Goal: Task Accomplishment & Management: Use online tool/utility

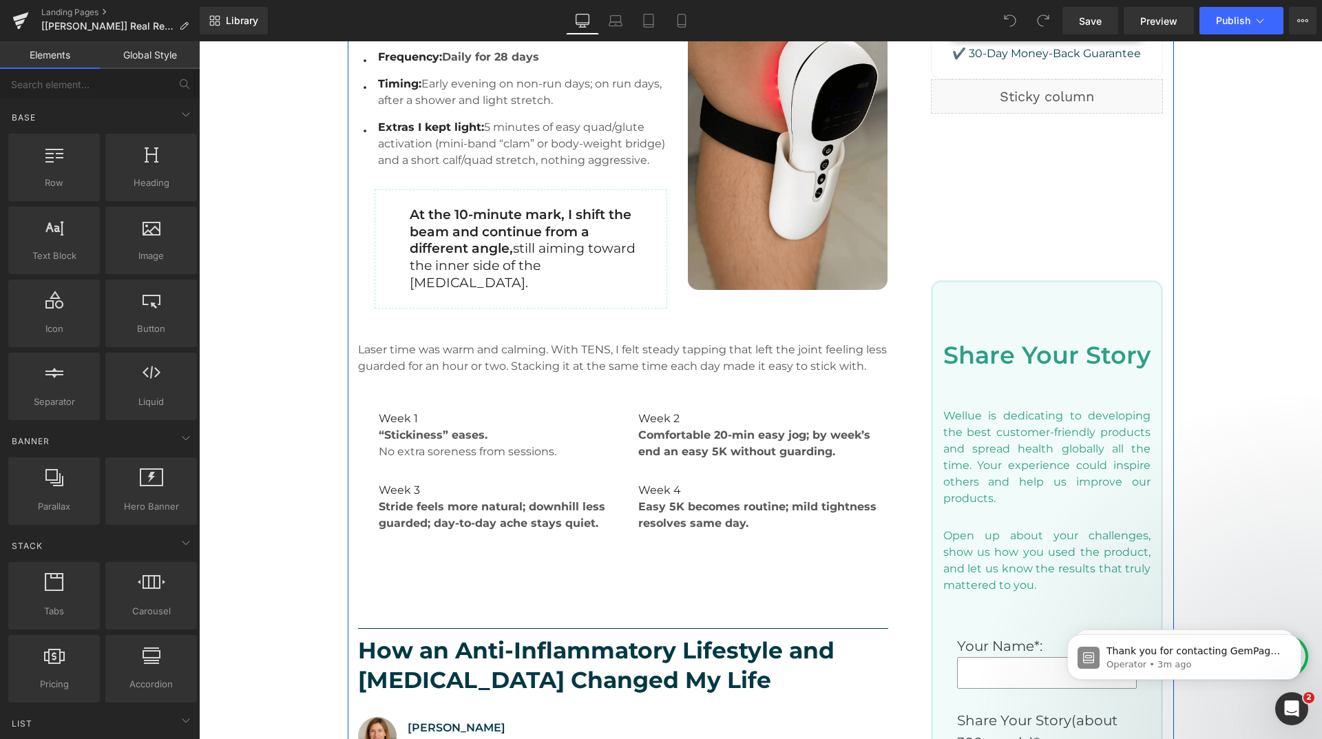
scroll to position [964, 0]
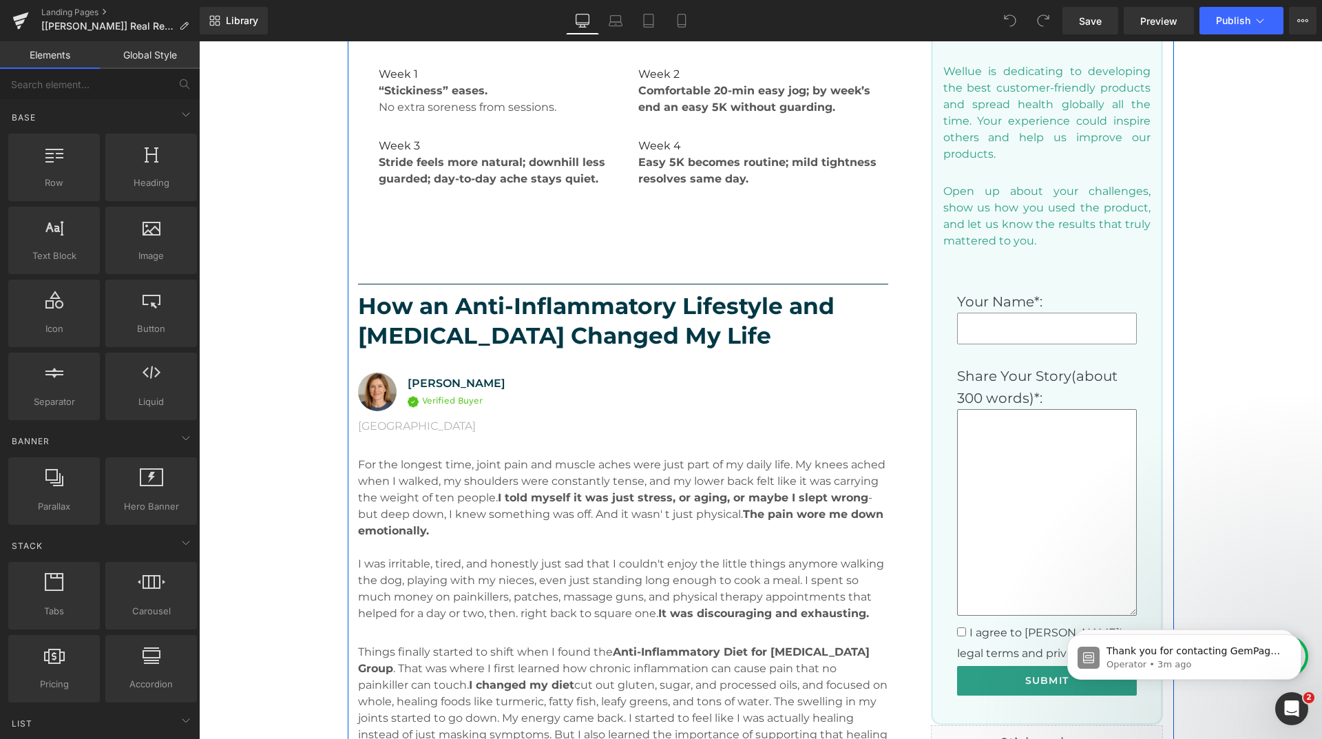
click at [1012, 492] on textarea at bounding box center [1047, 512] width 180 height 207
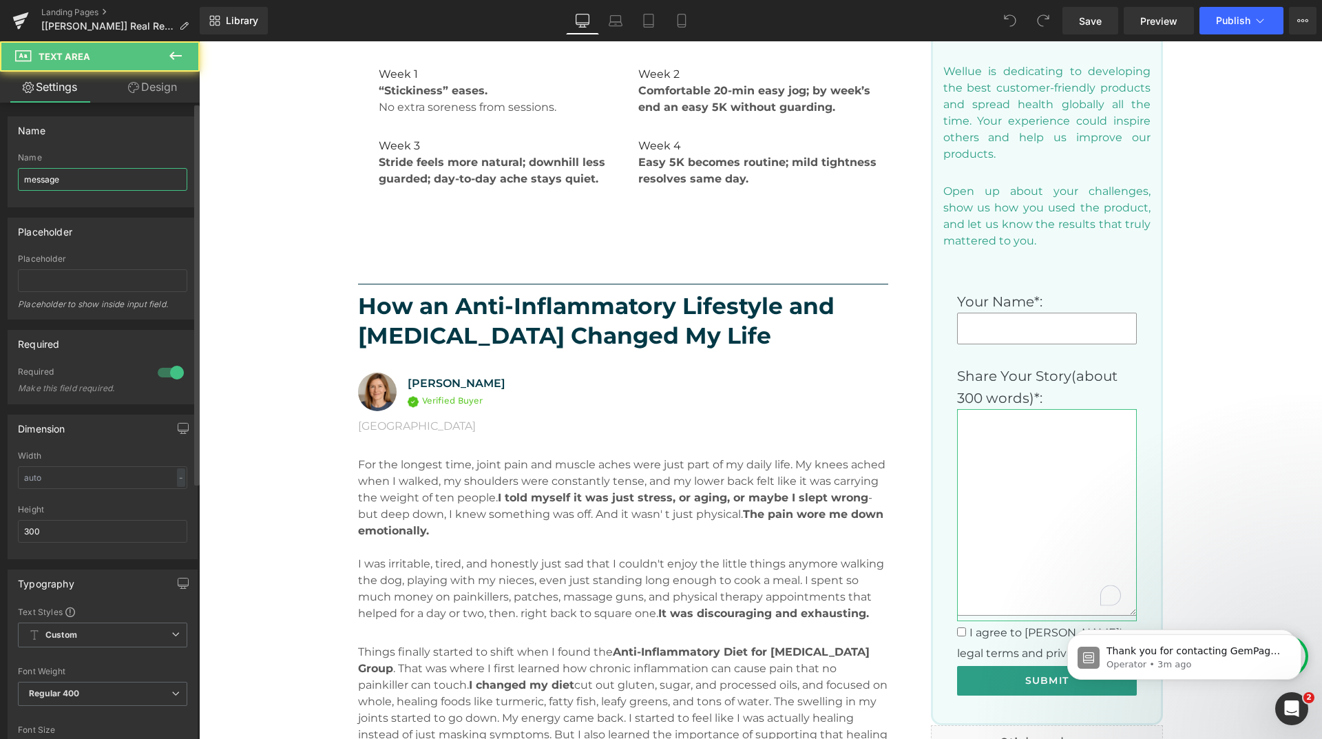
click at [85, 180] on input "message" at bounding box center [102, 179] width 169 height 23
type input "contact[message]"
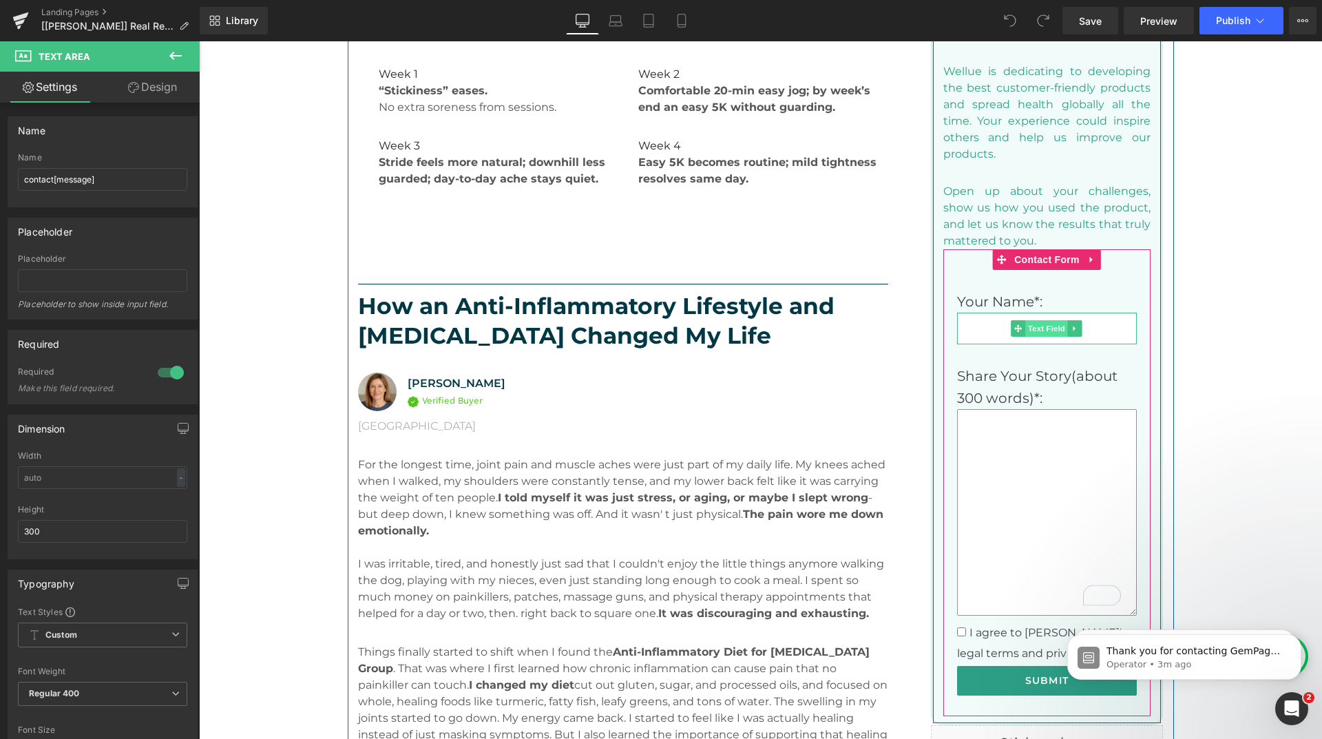
click at [1046, 324] on span "Text Field" at bounding box center [1047, 328] width 43 height 17
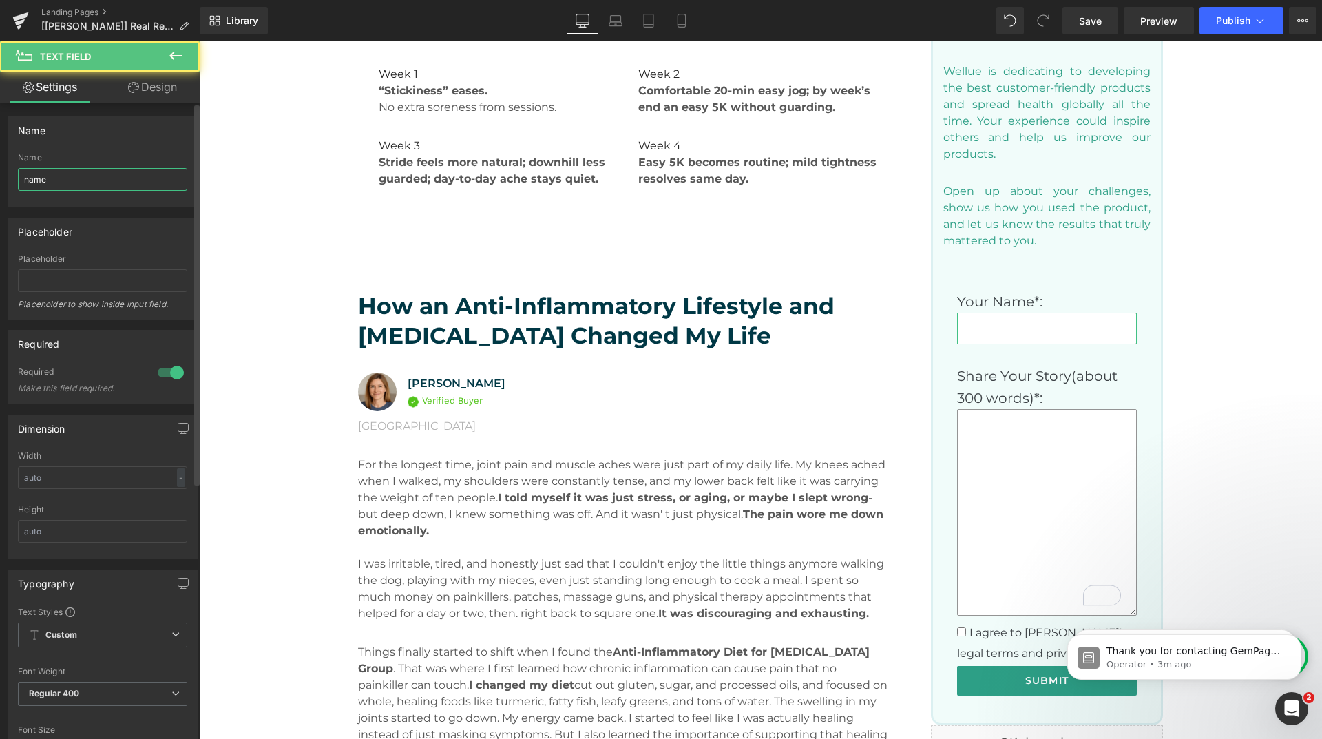
click at [101, 176] on input "name" at bounding box center [102, 179] width 169 height 23
paste input "contact[name]"
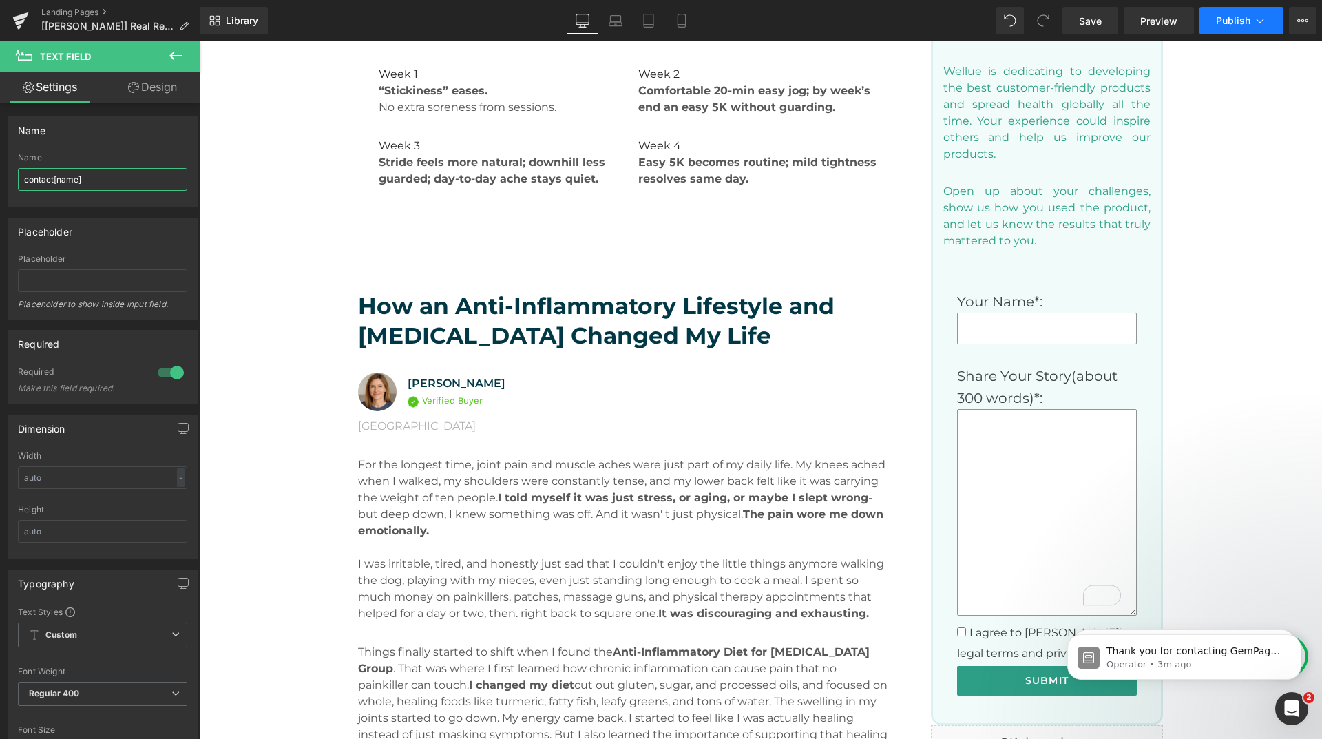
type input "contact[name]"
click at [1229, 25] on span "Publish" at bounding box center [1233, 20] width 34 height 11
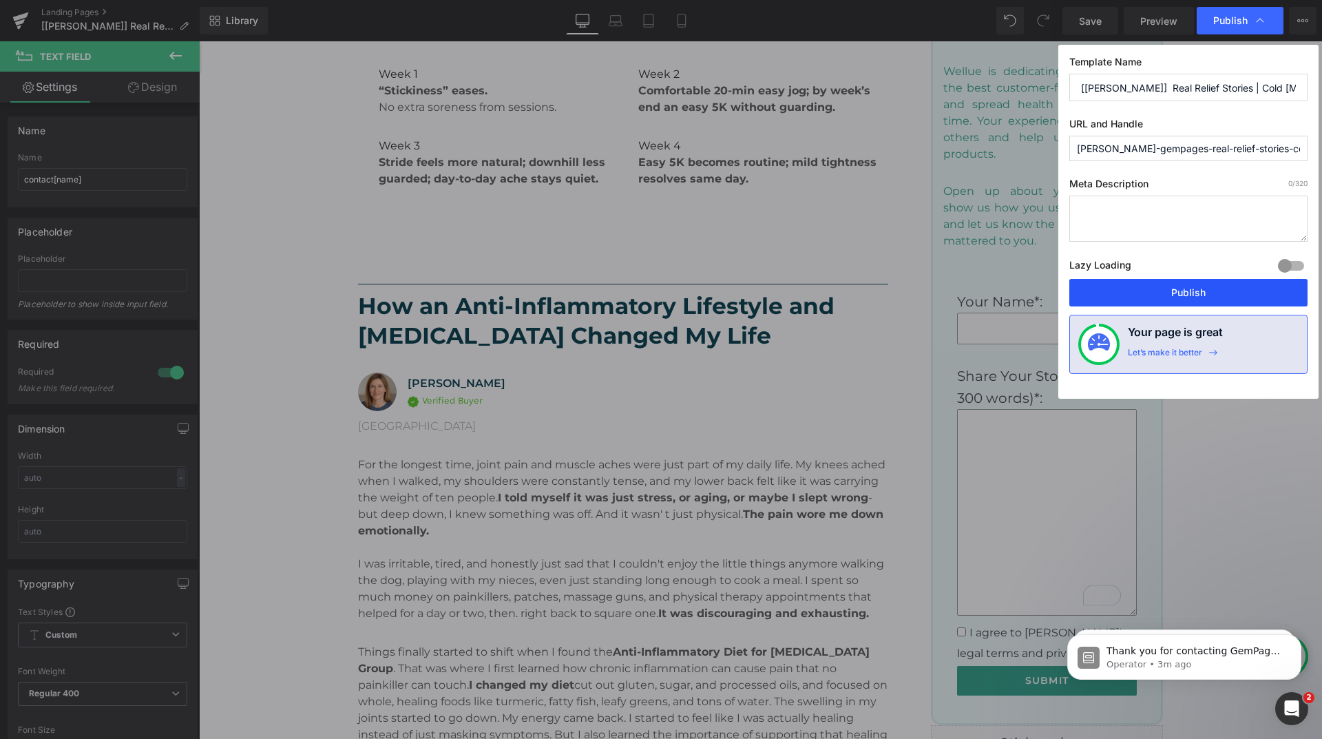
click at [1158, 299] on button "Publish" at bounding box center [1189, 293] width 238 height 28
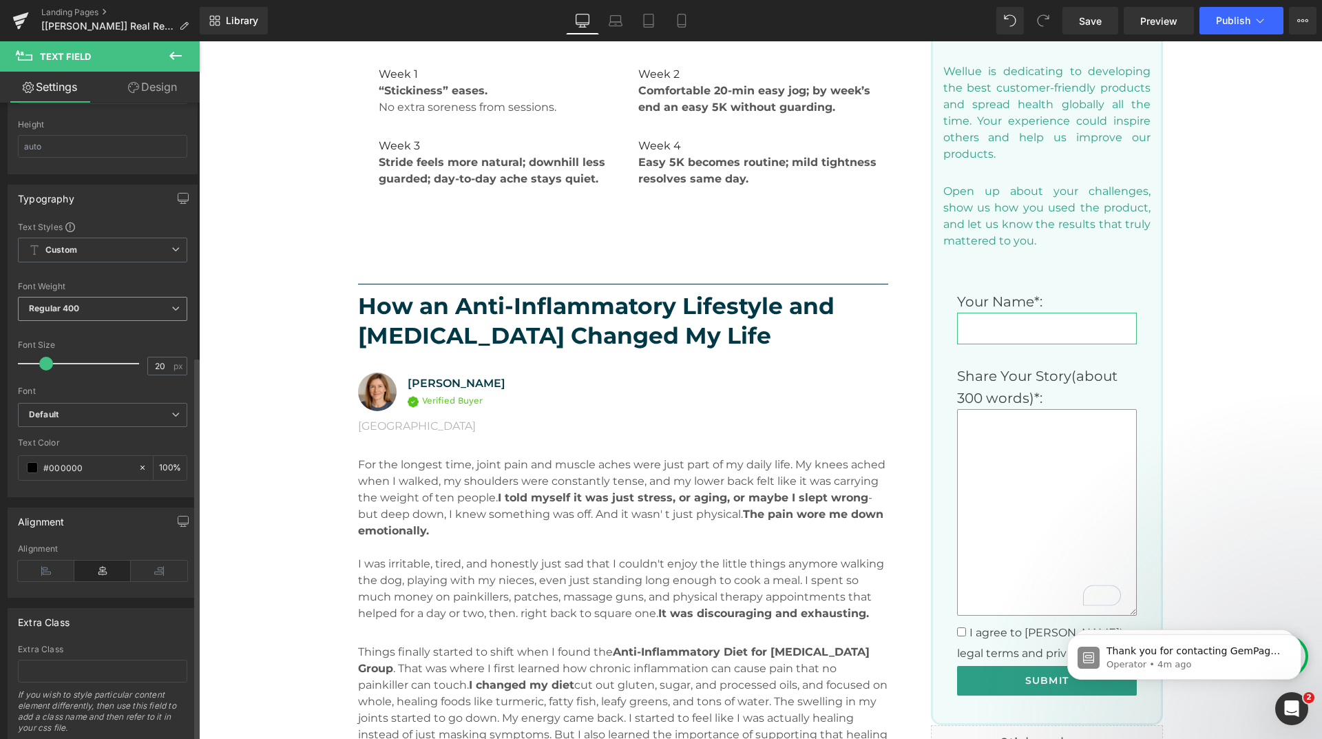
scroll to position [428, 0]
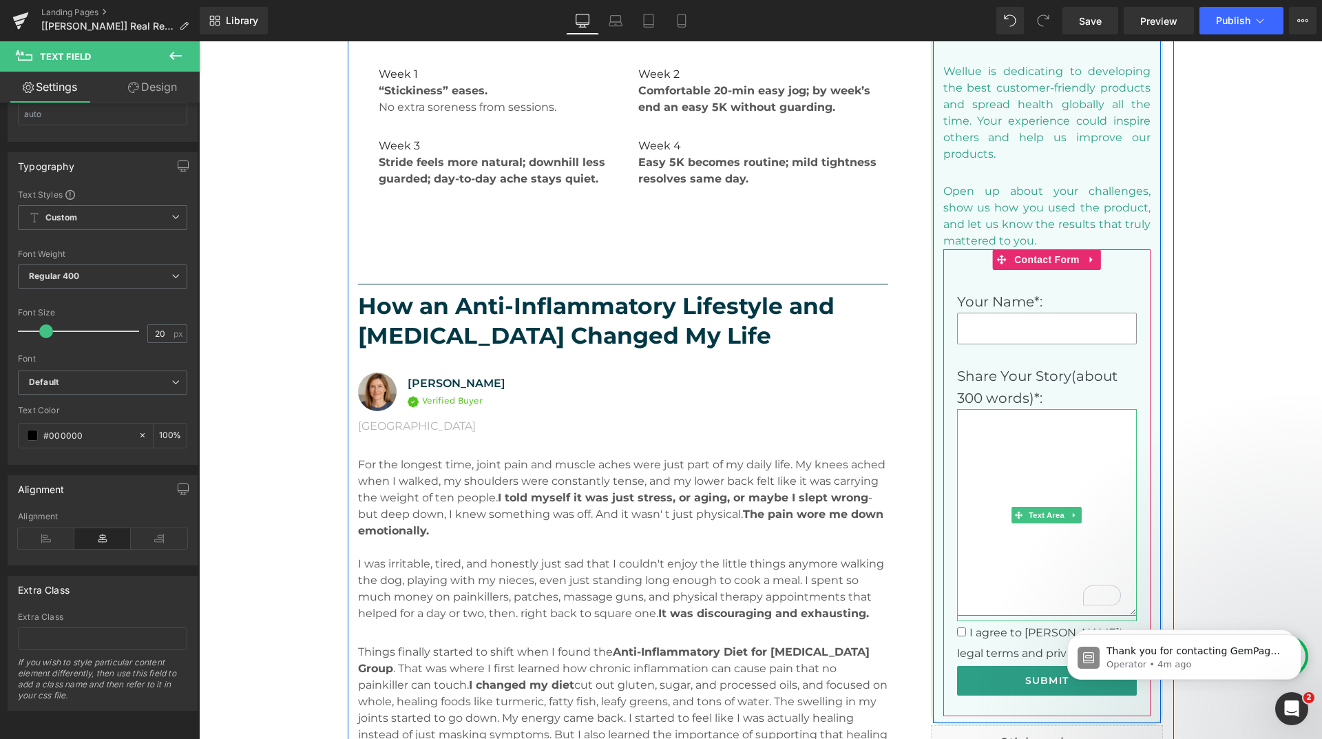
click at [1001, 492] on textarea "To enrich screen reader interactions, please activate Accessibility in Grammarl…" at bounding box center [1047, 512] width 180 height 207
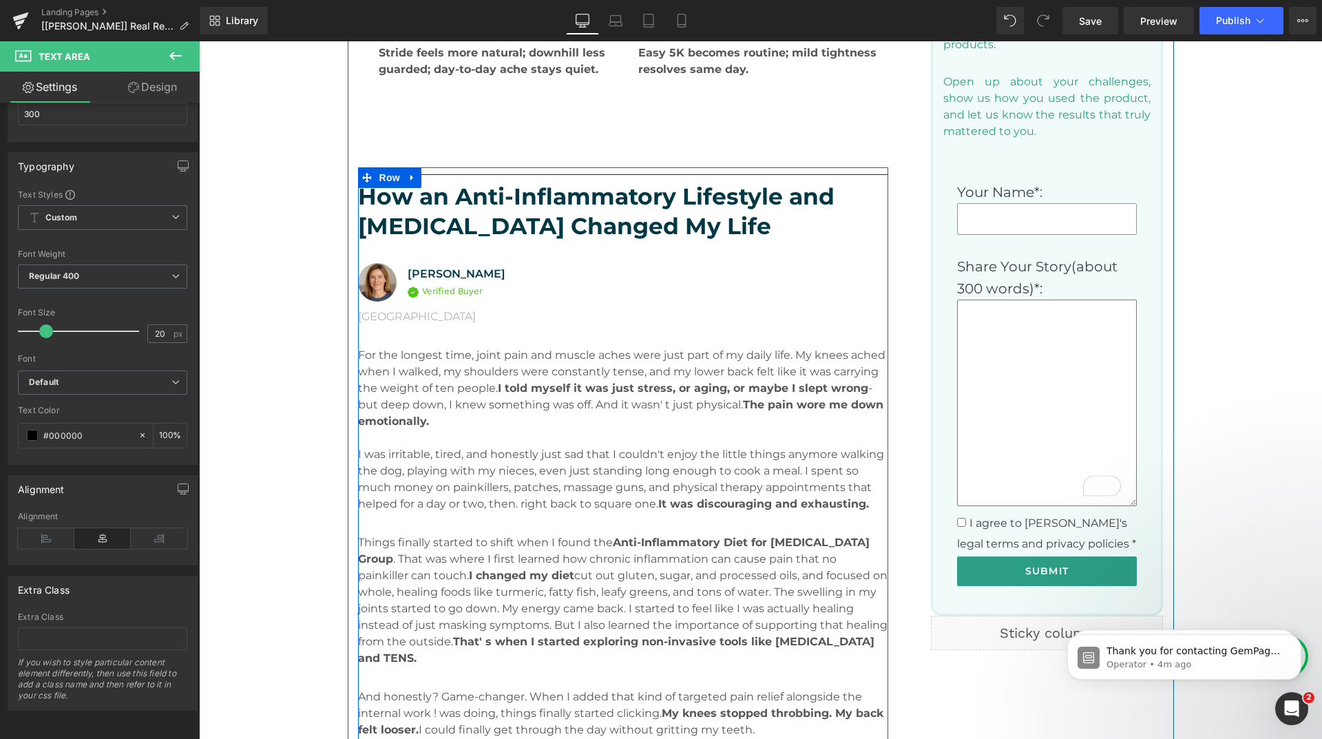
scroll to position [1171, 0]
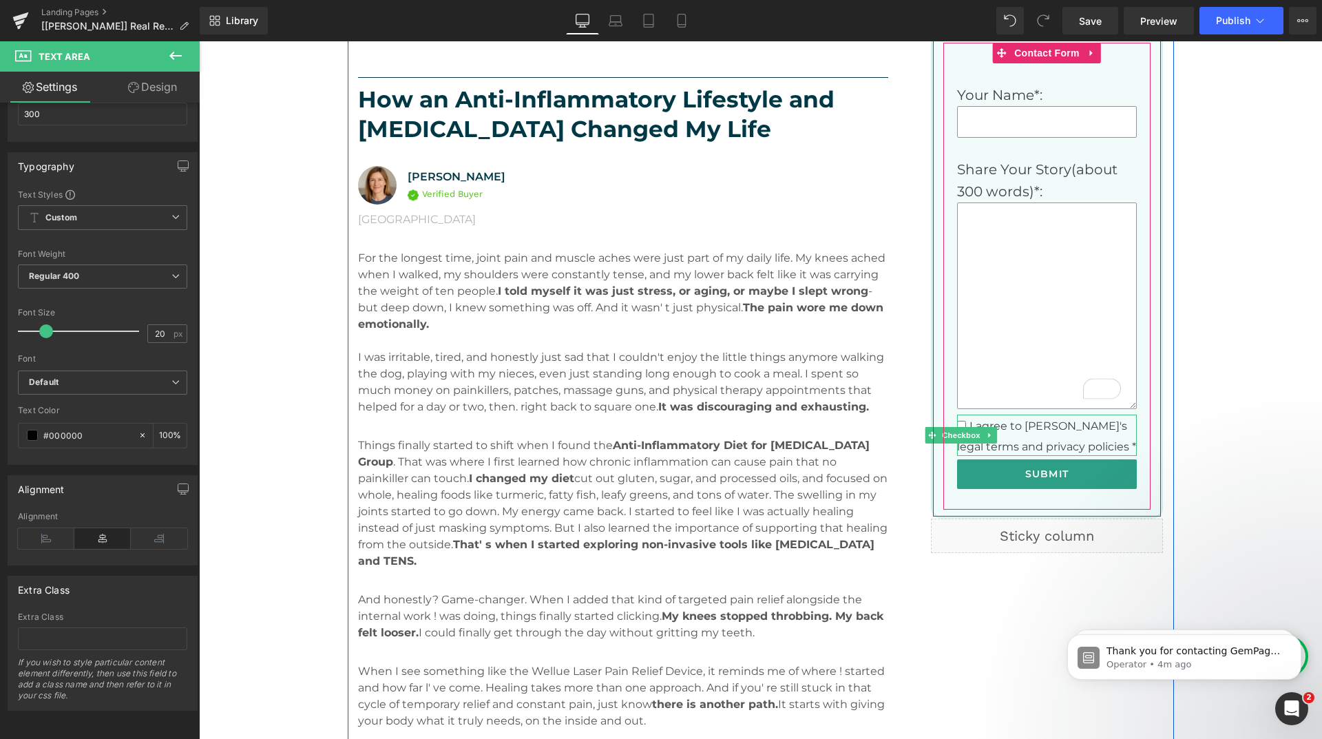
click at [1017, 439] on label "I agree to [PERSON_NAME]'s legal terms and privacy policies *" at bounding box center [1047, 435] width 180 height 41
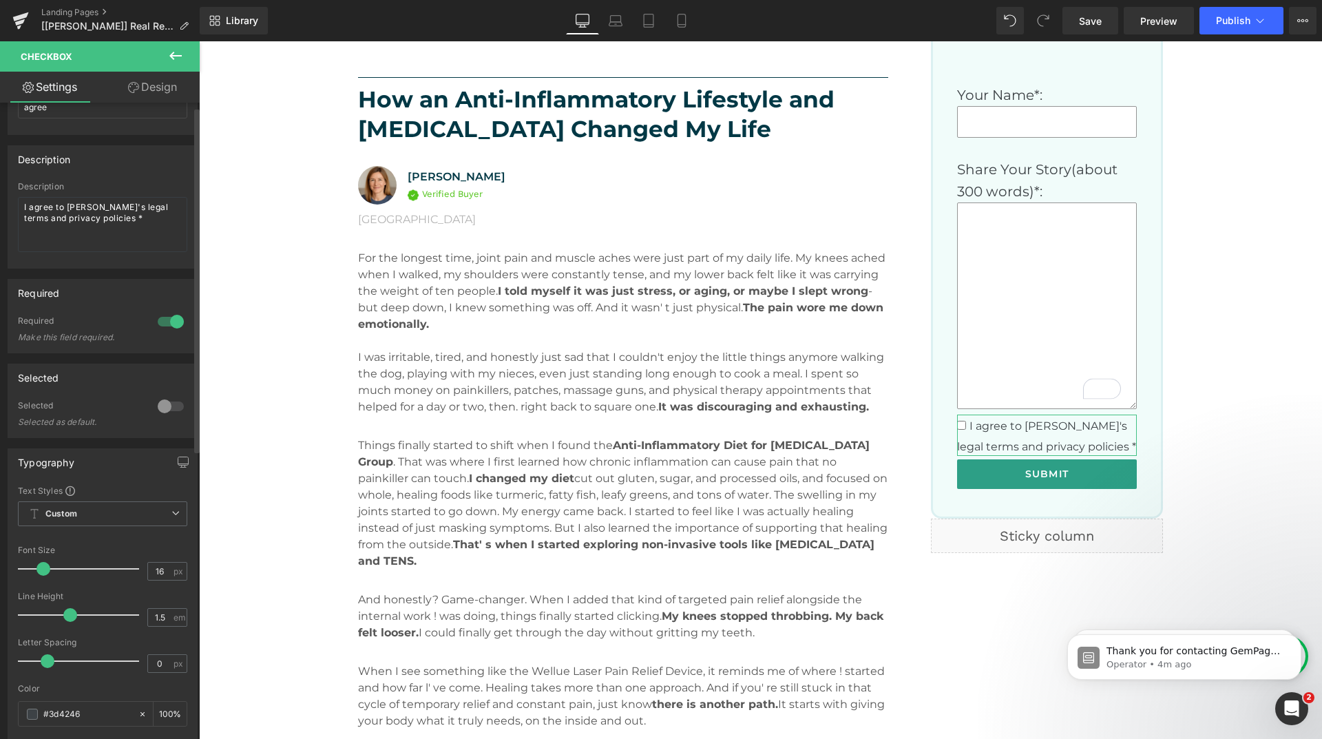
scroll to position [0, 0]
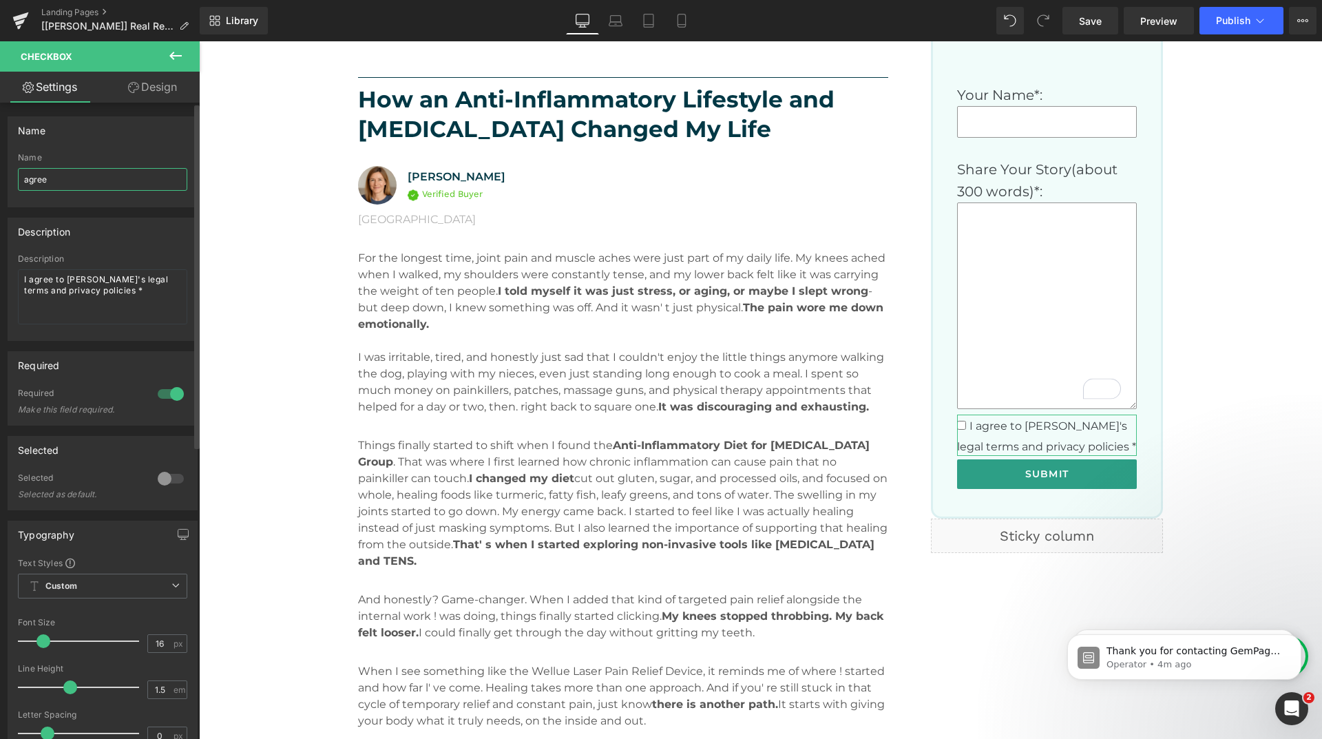
click at [61, 180] on input "agree" at bounding box center [102, 179] width 169 height 23
type input "agreea"
type input "contact[agree]"
click at [1233, 30] on button "Publish" at bounding box center [1242, 21] width 84 height 28
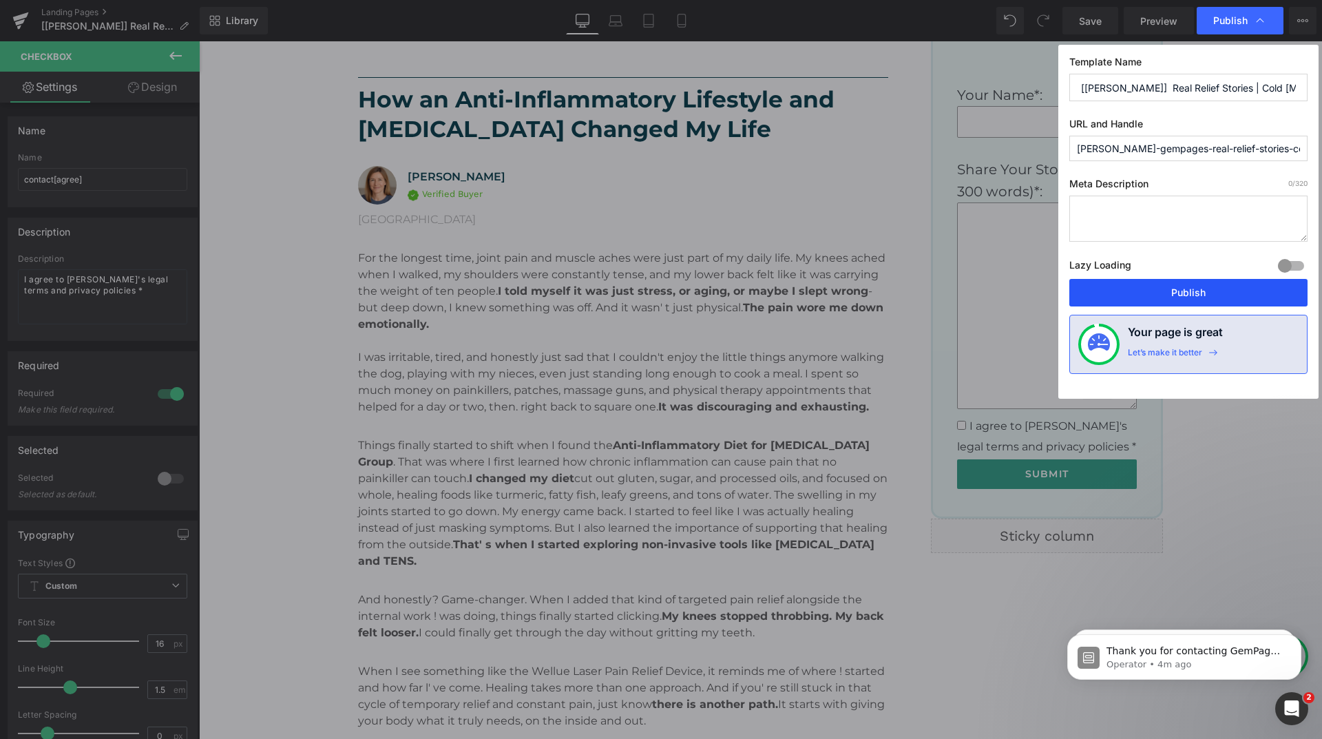
click at [0, 0] on button "Publish" at bounding box center [0, 0] width 0 height 0
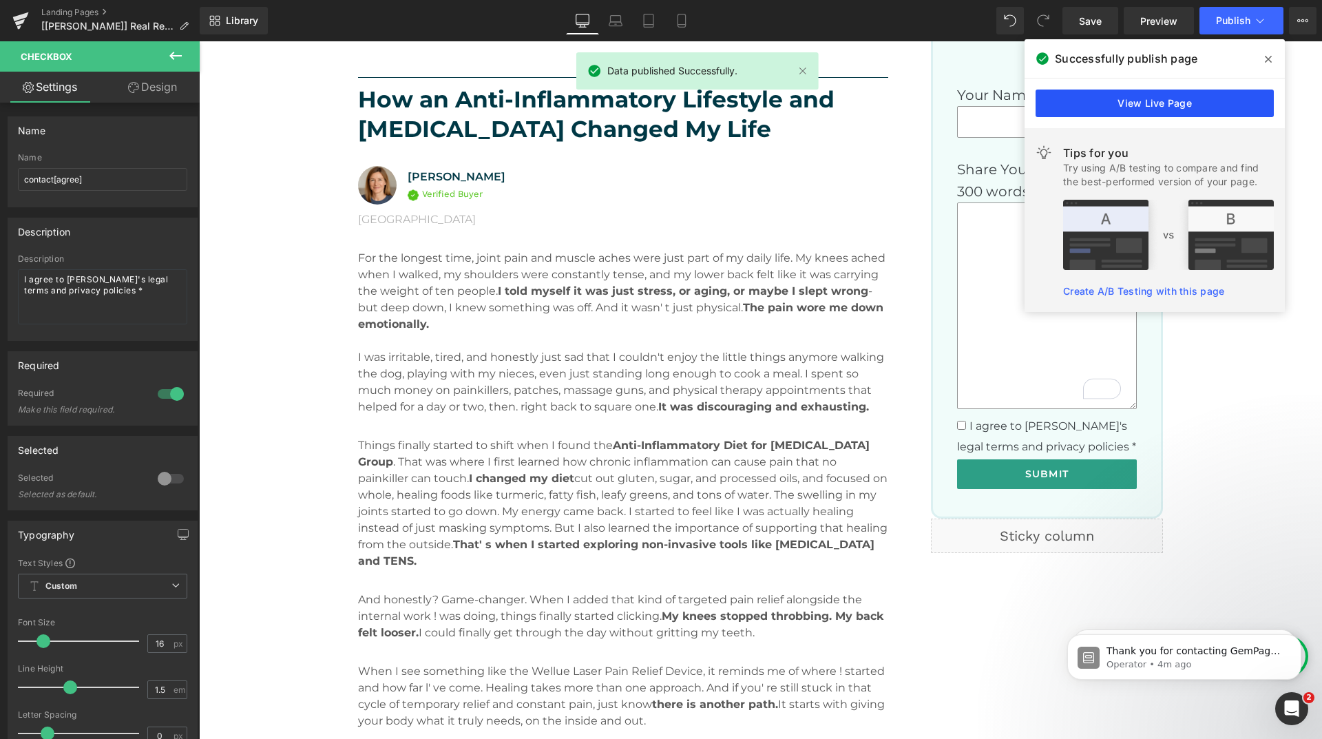
click at [0, 0] on link "View Live Page" at bounding box center [0, 0] width 0 height 0
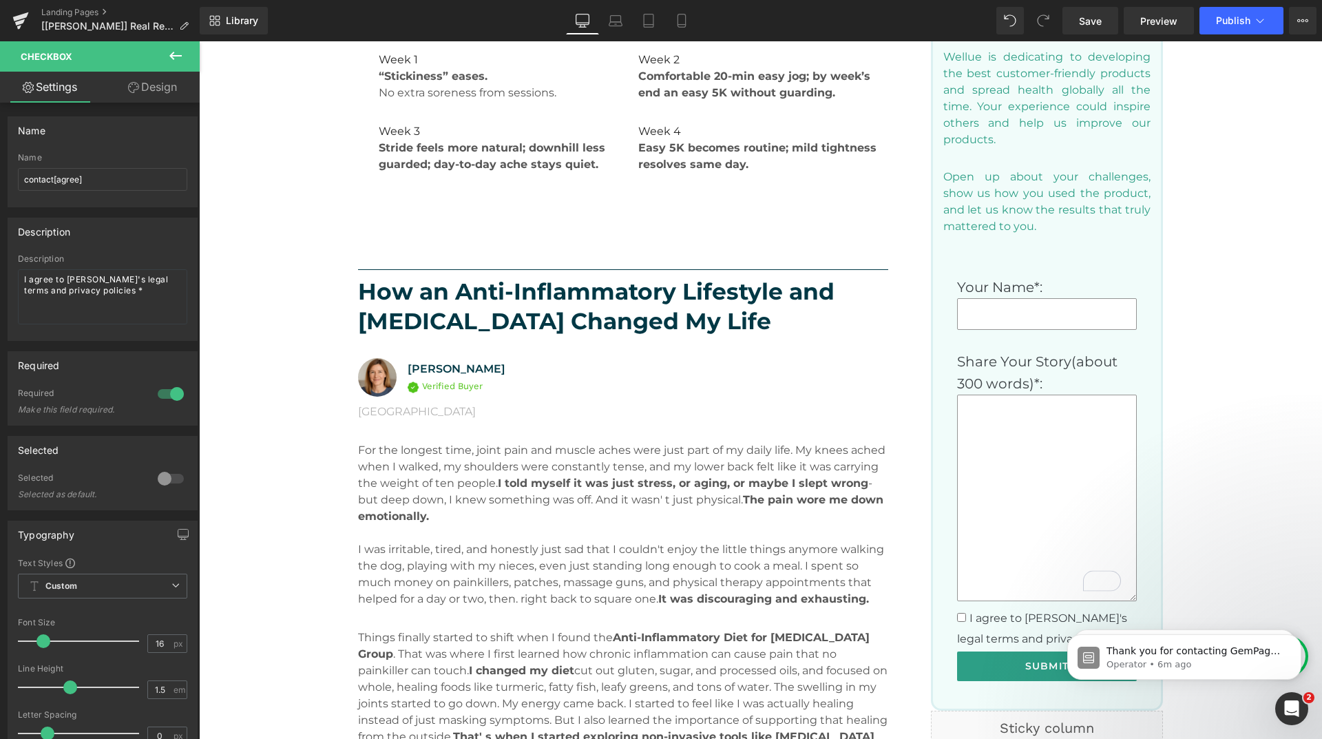
scroll to position [964, 0]
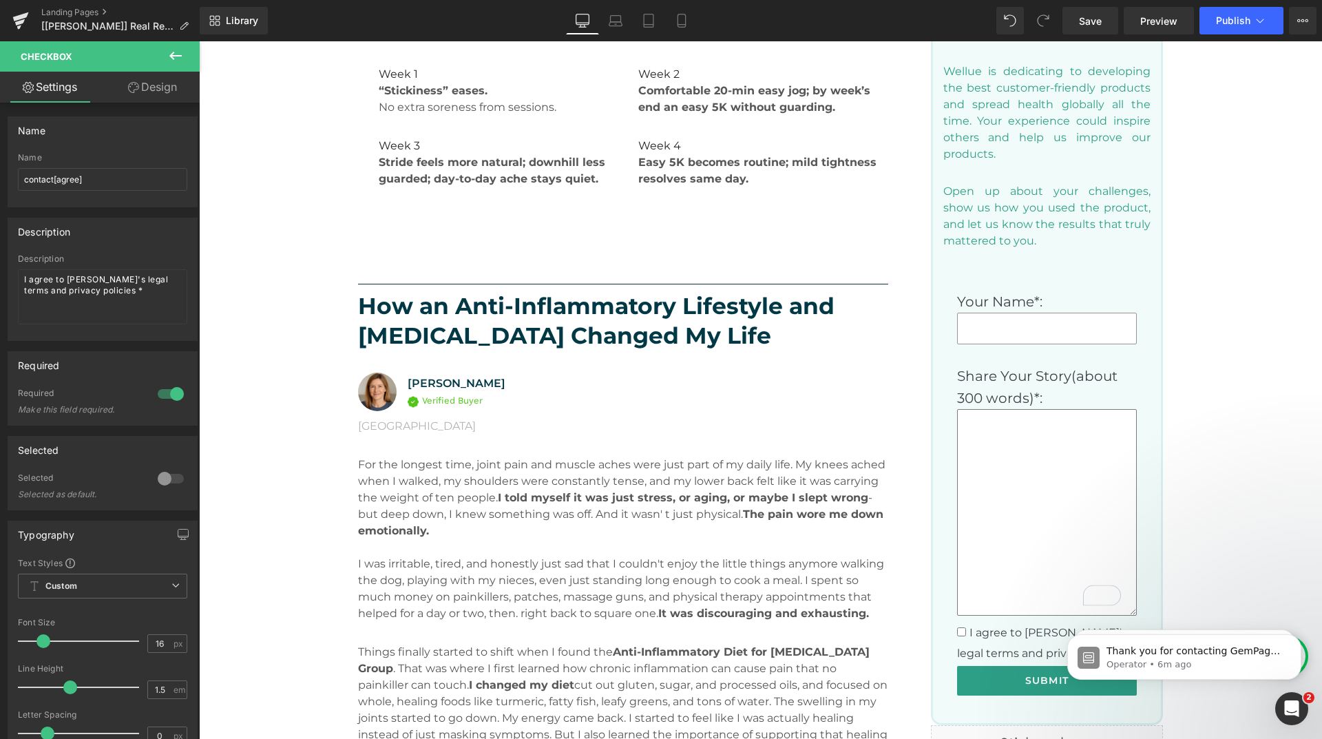
click at [1013, 506] on textarea "To enrich screen reader interactions, please activate Accessibility in Grammarl…" at bounding box center [1047, 512] width 180 height 207
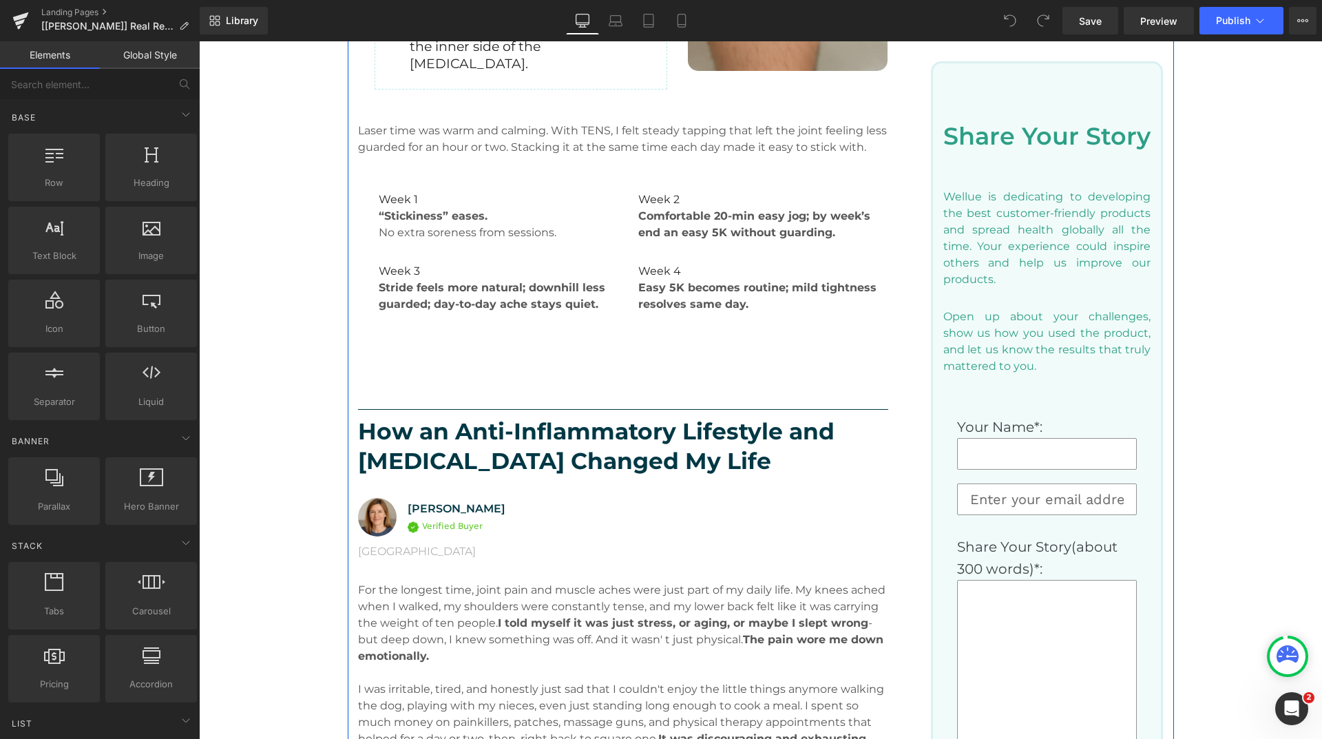
scroll to position [964, 0]
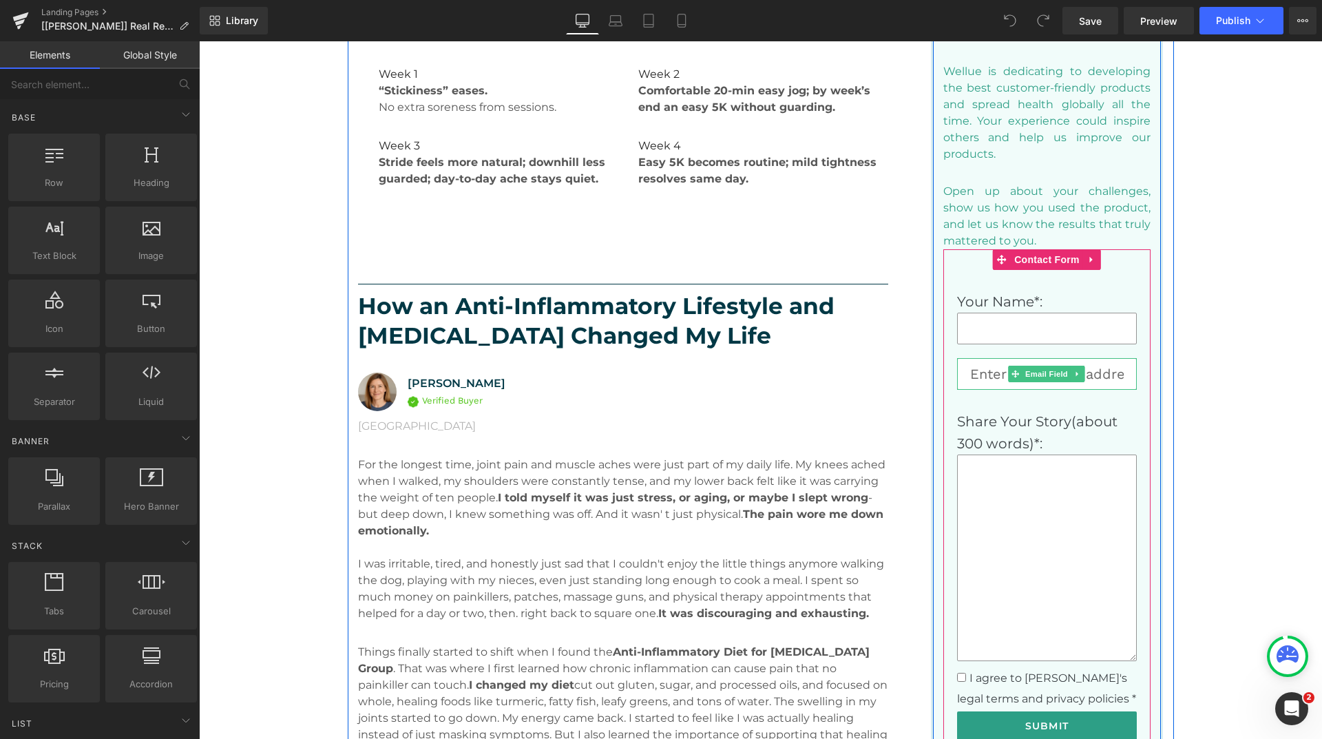
click at [973, 375] on input "email" at bounding box center [1047, 374] width 180 height 32
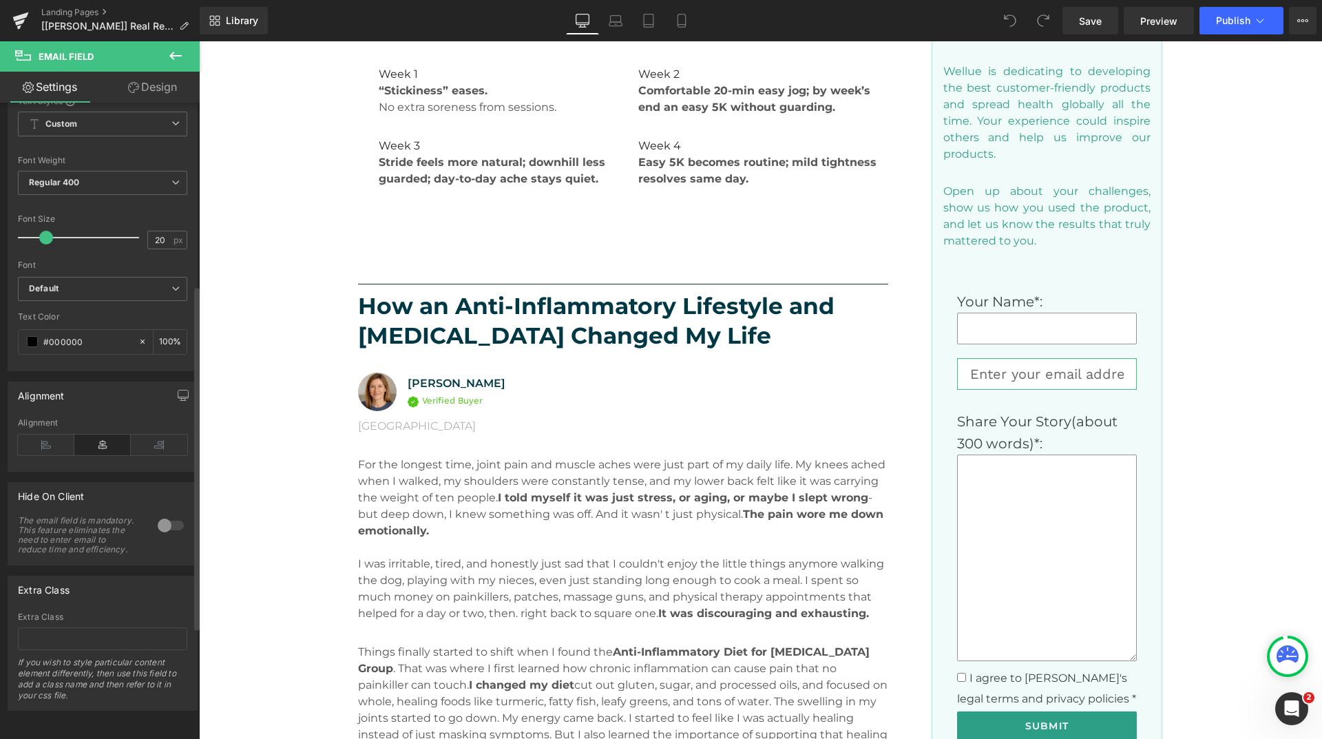
scroll to position [543, 0]
click at [160, 515] on div at bounding box center [170, 526] width 33 height 22
type input "info@getwellue.com"
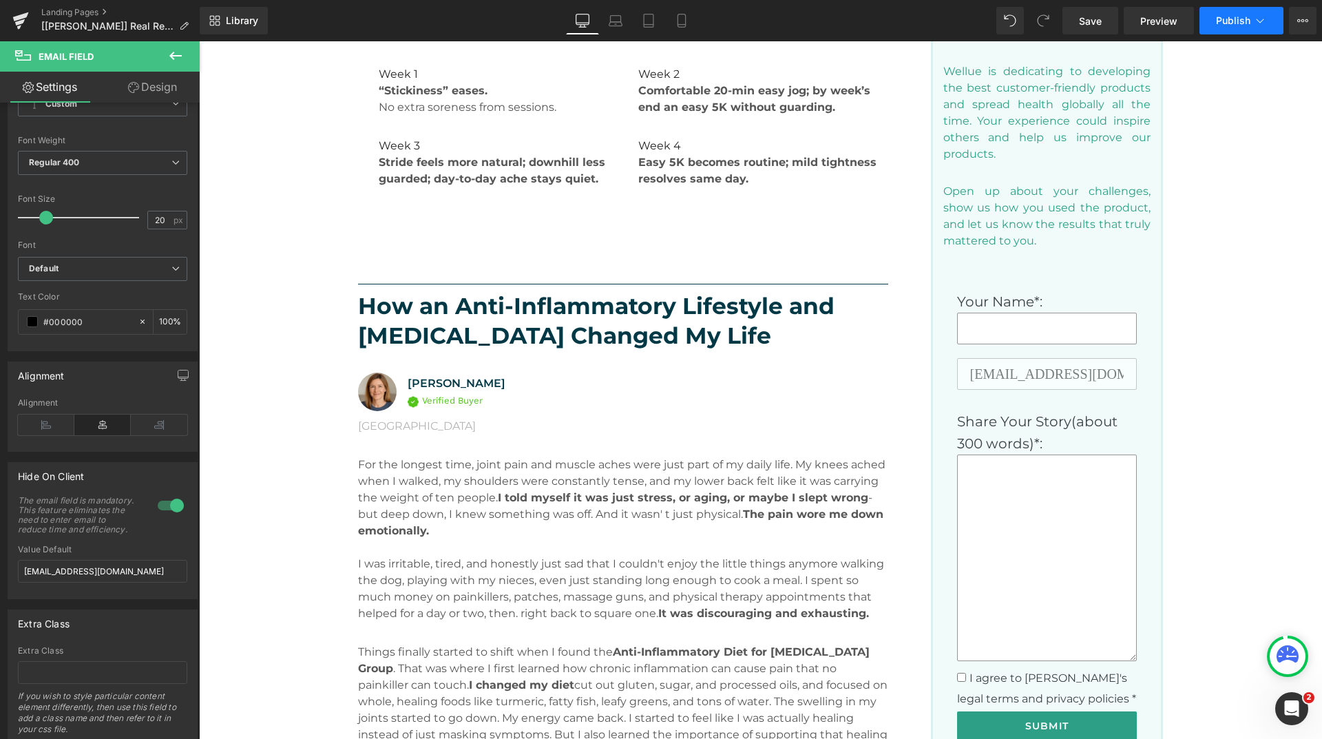
click at [1252, 28] on button "Publish" at bounding box center [1242, 21] width 84 height 28
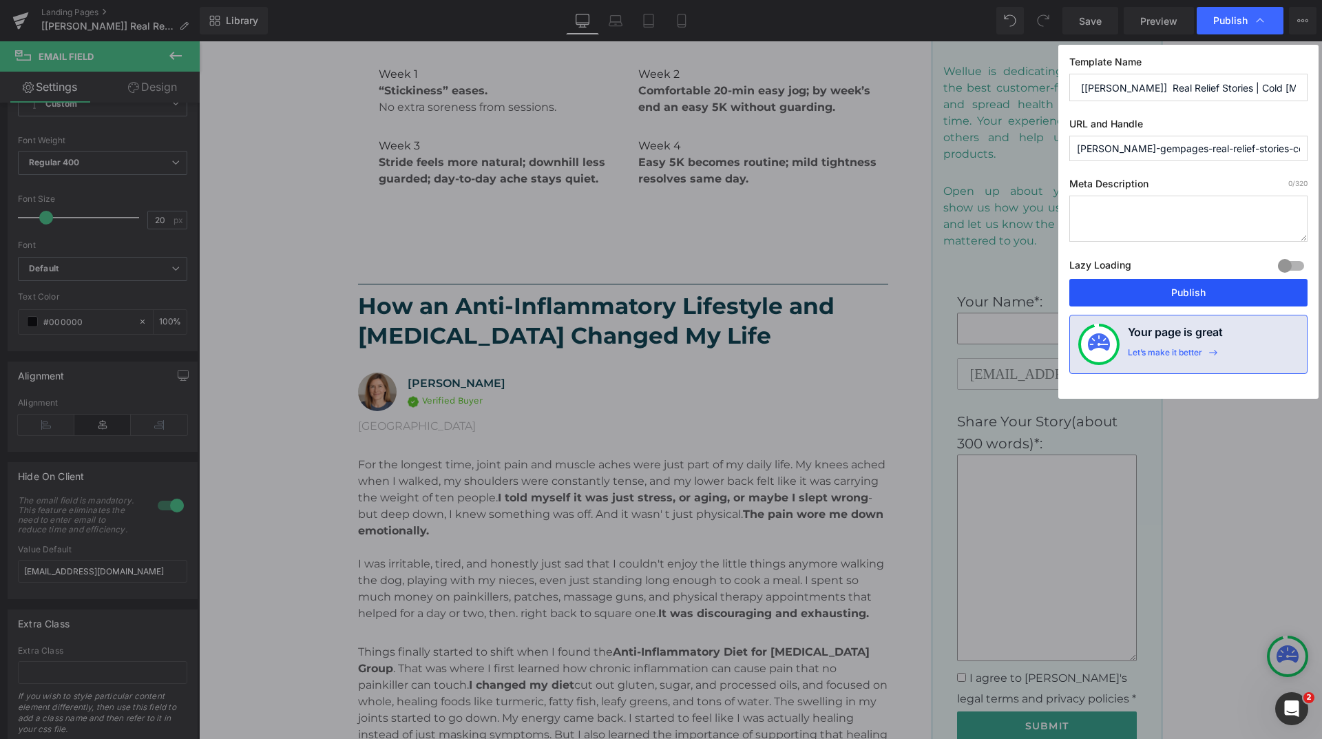
drag, startPoint x: 1143, startPoint y: 281, endPoint x: 397, endPoint y: 329, distance: 747.5
click at [1143, 281] on button "Publish" at bounding box center [1189, 293] width 238 height 28
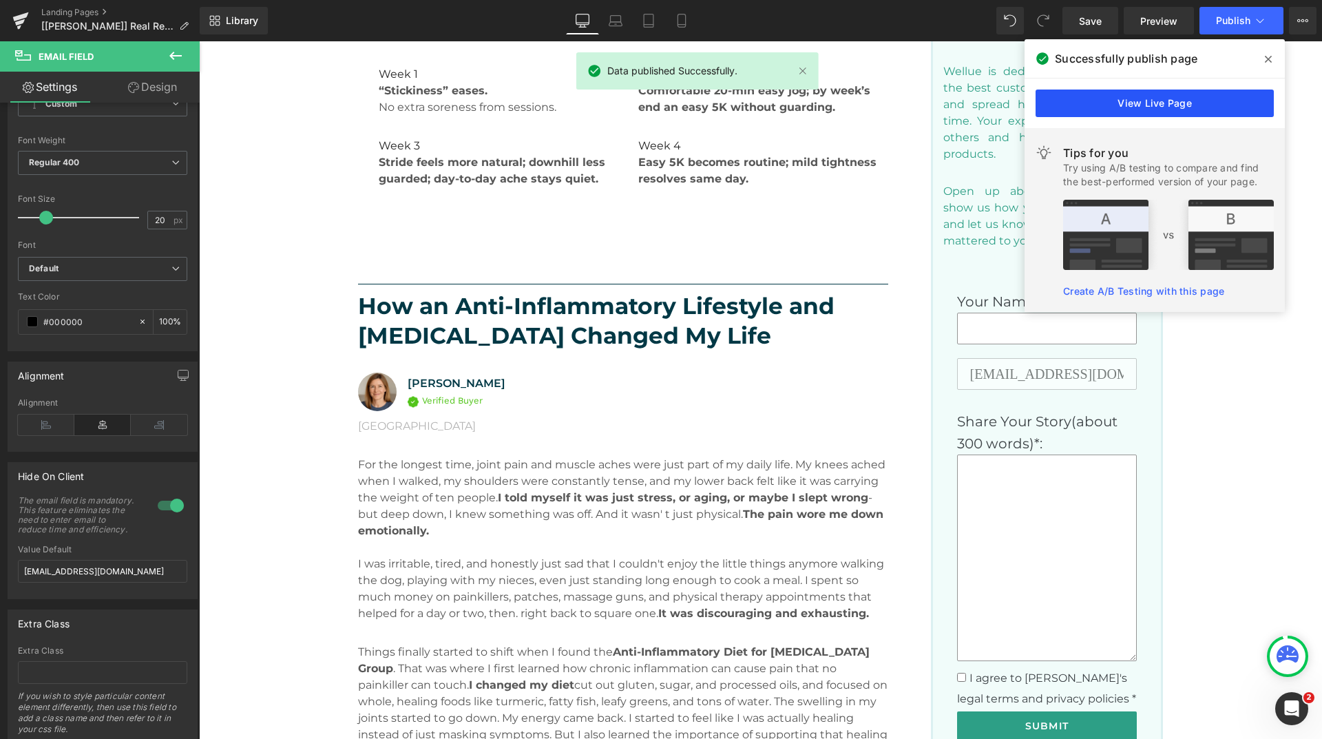
click at [1113, 105] on link "View Live Page" at bounding box center [1155, 104] width 238 height 28
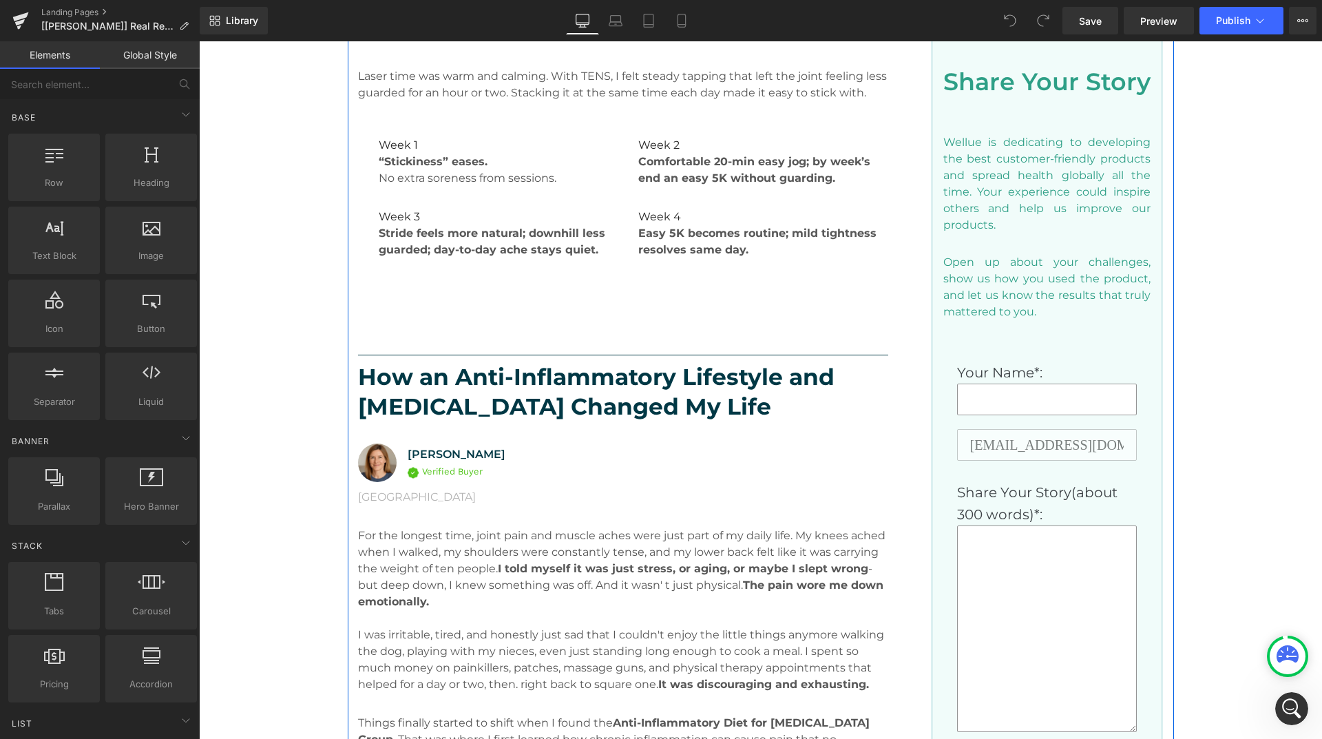
scroll to position [1102, 0]
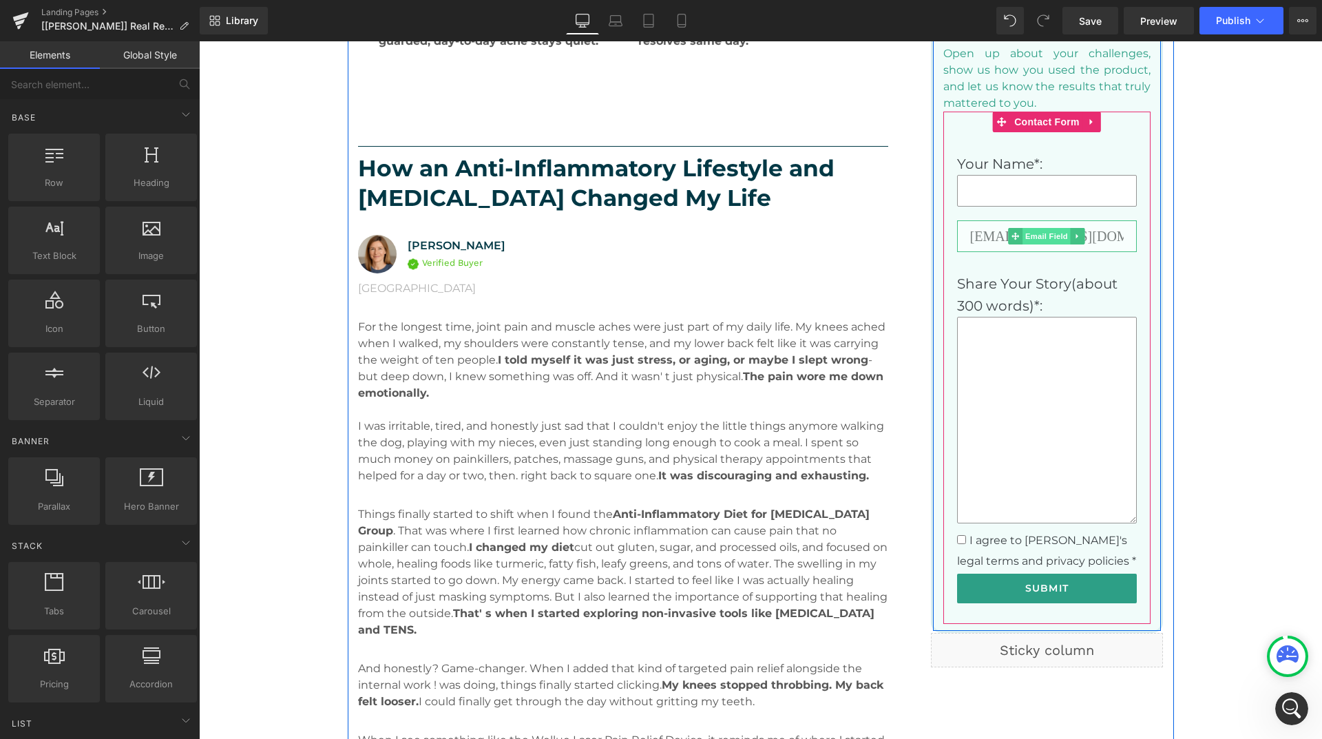
click at [1036, 238] on span "Email Field" at bounding box center [1048, 236] width 48 height 17
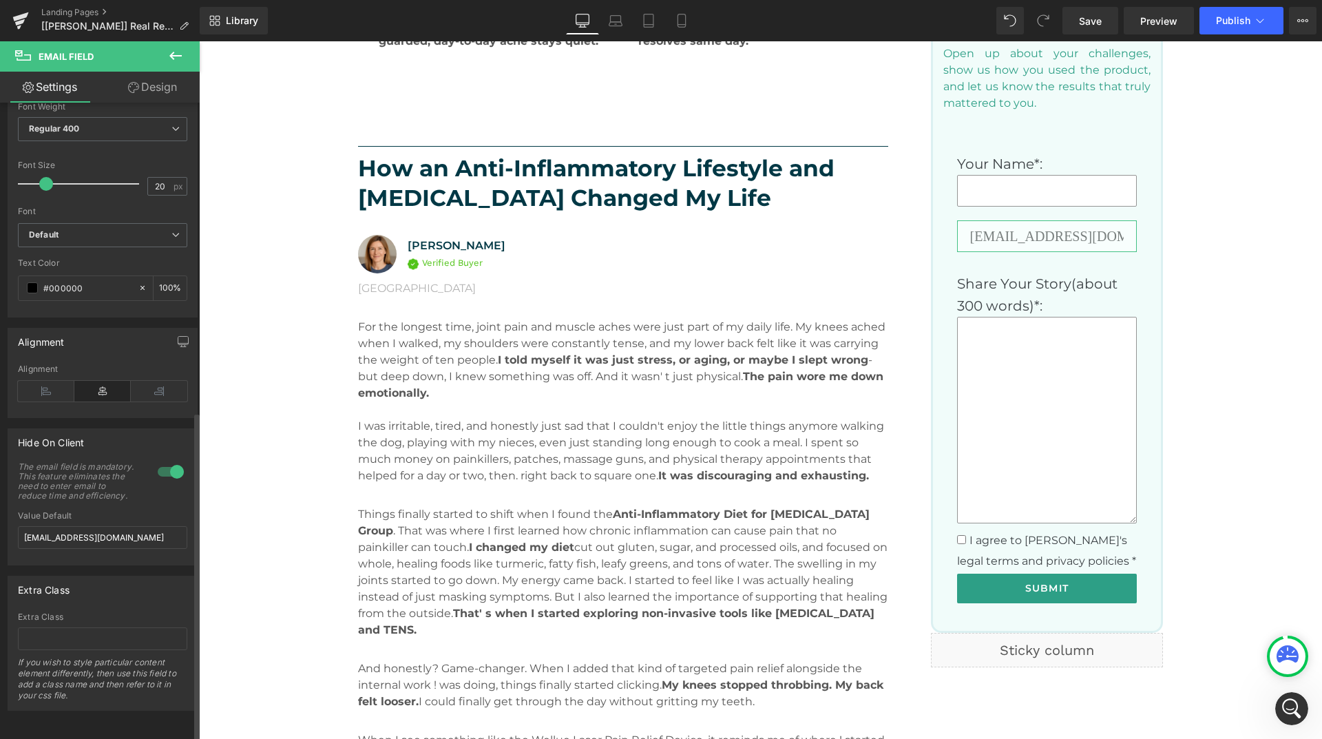
scroll to position [597, 0]
